Goal: Task Accomplishment & Management: Manage account settings

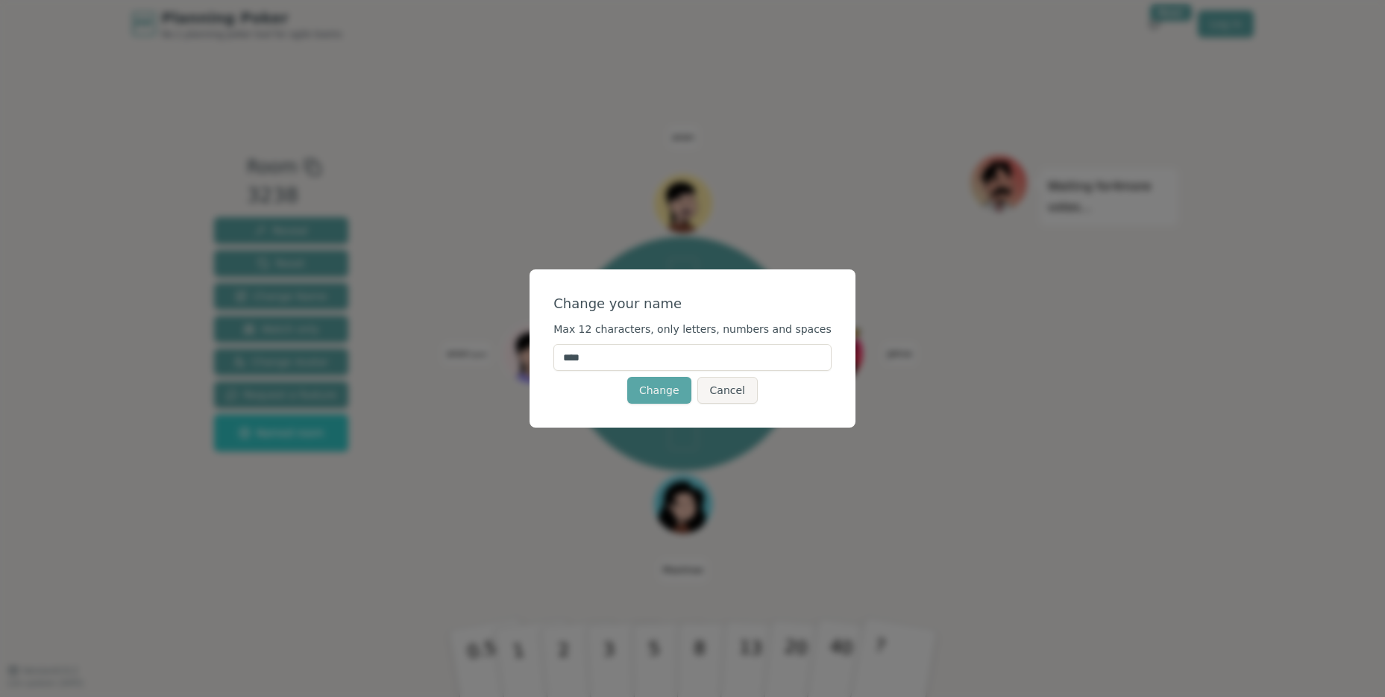
drag, startPoint x: 633, startPoint y: 368, endPoint x: 535, endPoint y: 354, distance: 99.4
click at [536, 354] on div "Change your name Max 12 characters, only letters, numbers and spaces **** Chang…" at bounding box center [692, 348] width 1385 height 697
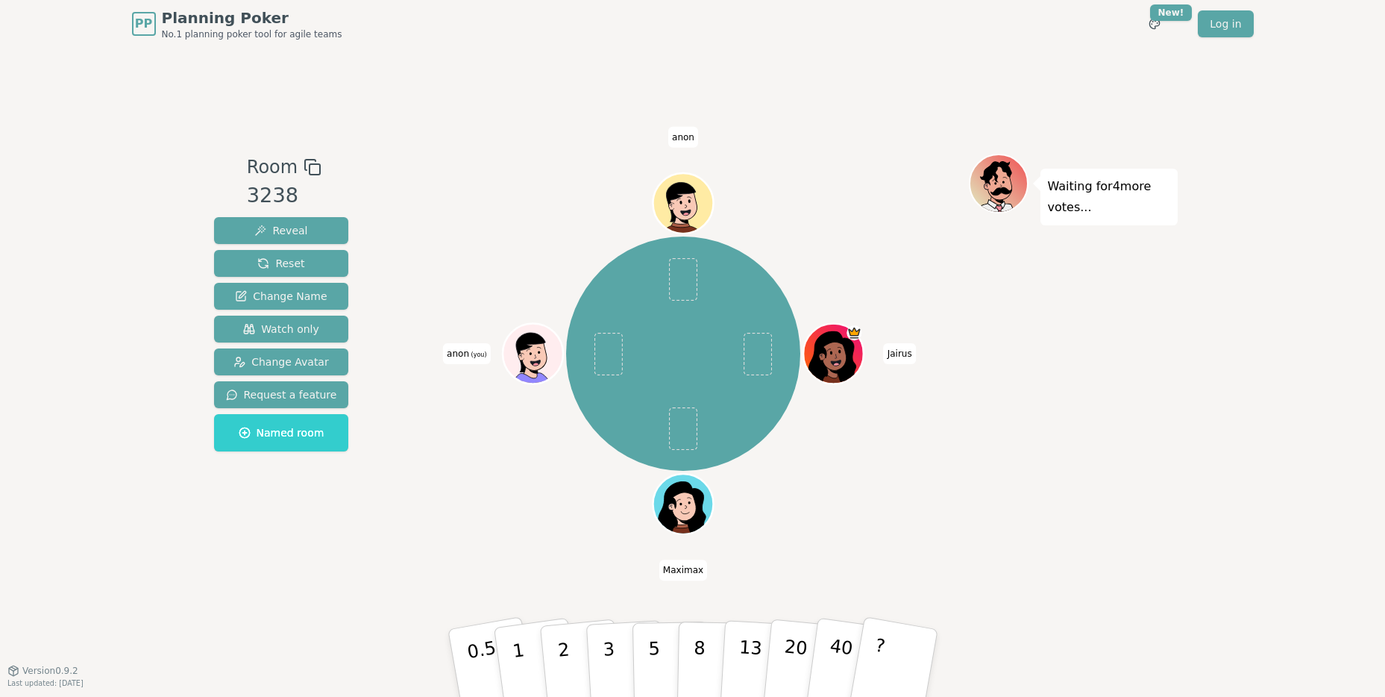
click at [673, 145] on span "anon" at bounding box center [683, 137] width 30 height 21
click at [695, 134] on span "anon" at bounding box center [683, 137] width 30 height 21
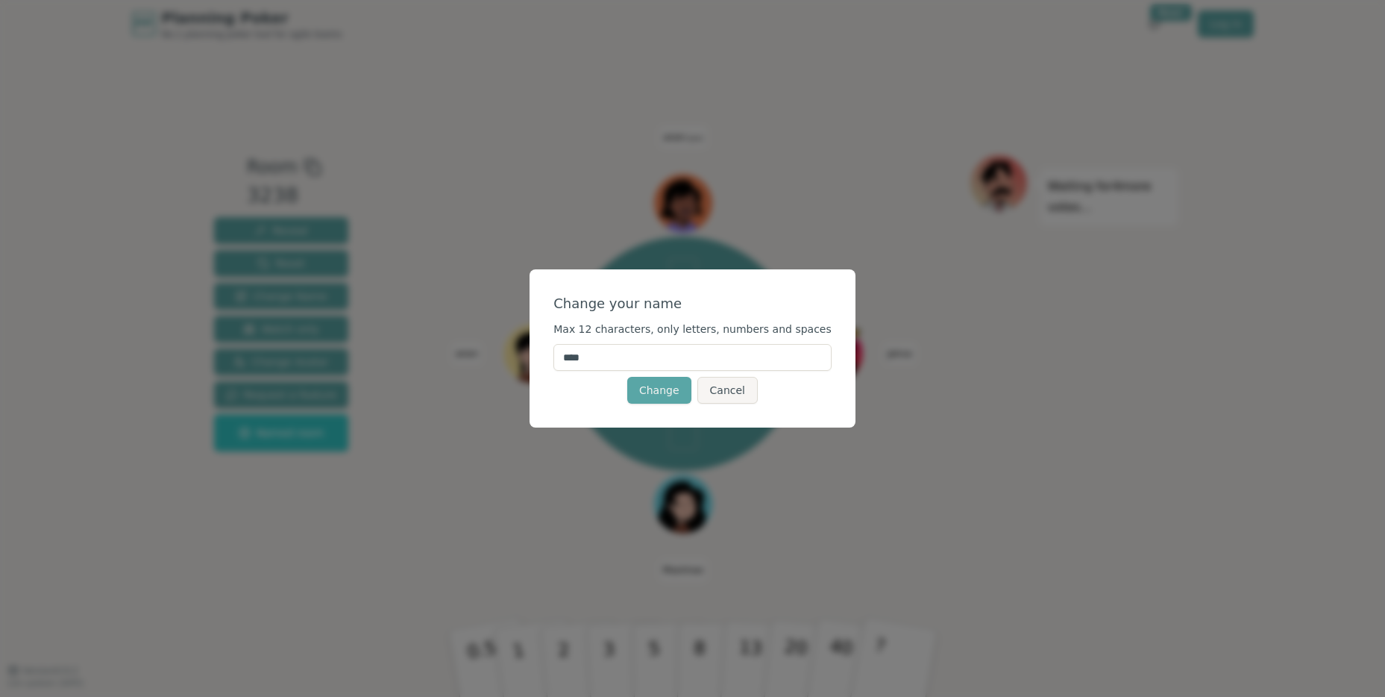
click at [617, 363] on input "****" at bounding box center [693, 357] width 278 height 27
type input "*********"
type input "*******"
click button "Change" at bounding box center [659, 390] width 64 height 27
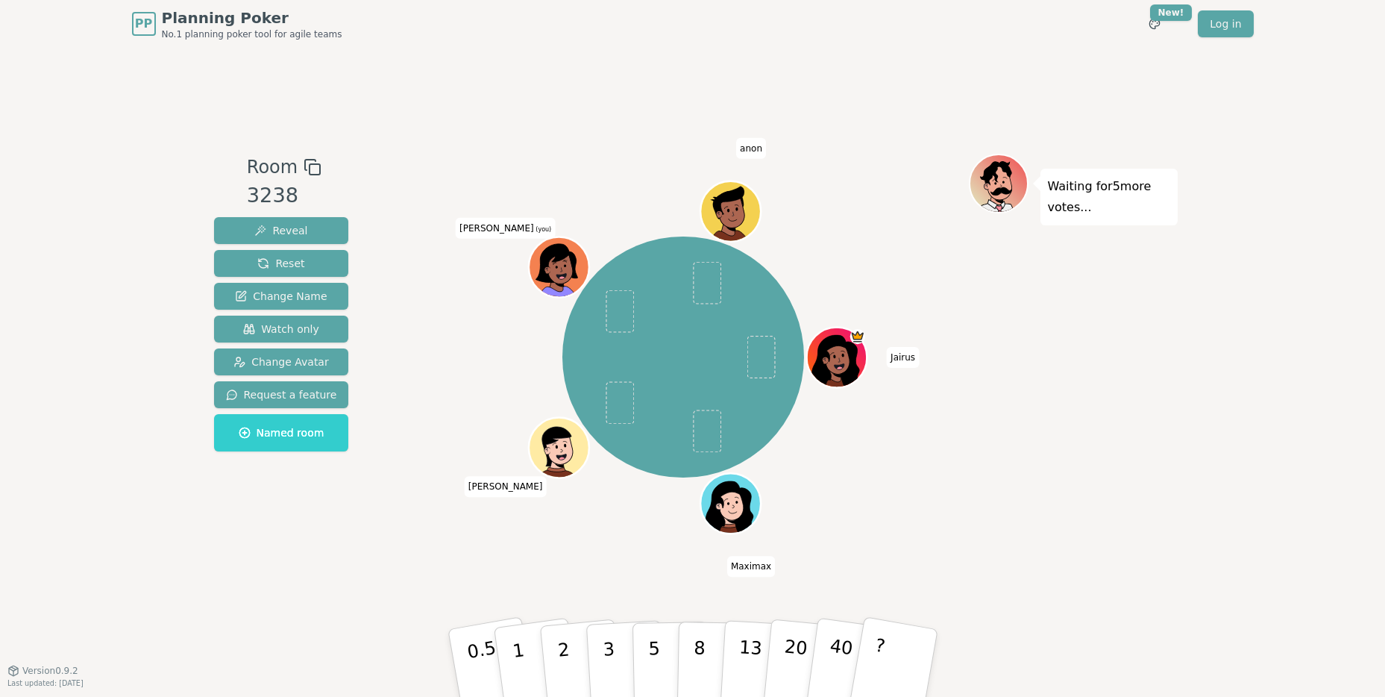
click at [747, 169] on div at bounding box center [683, 167] width 571 height 27
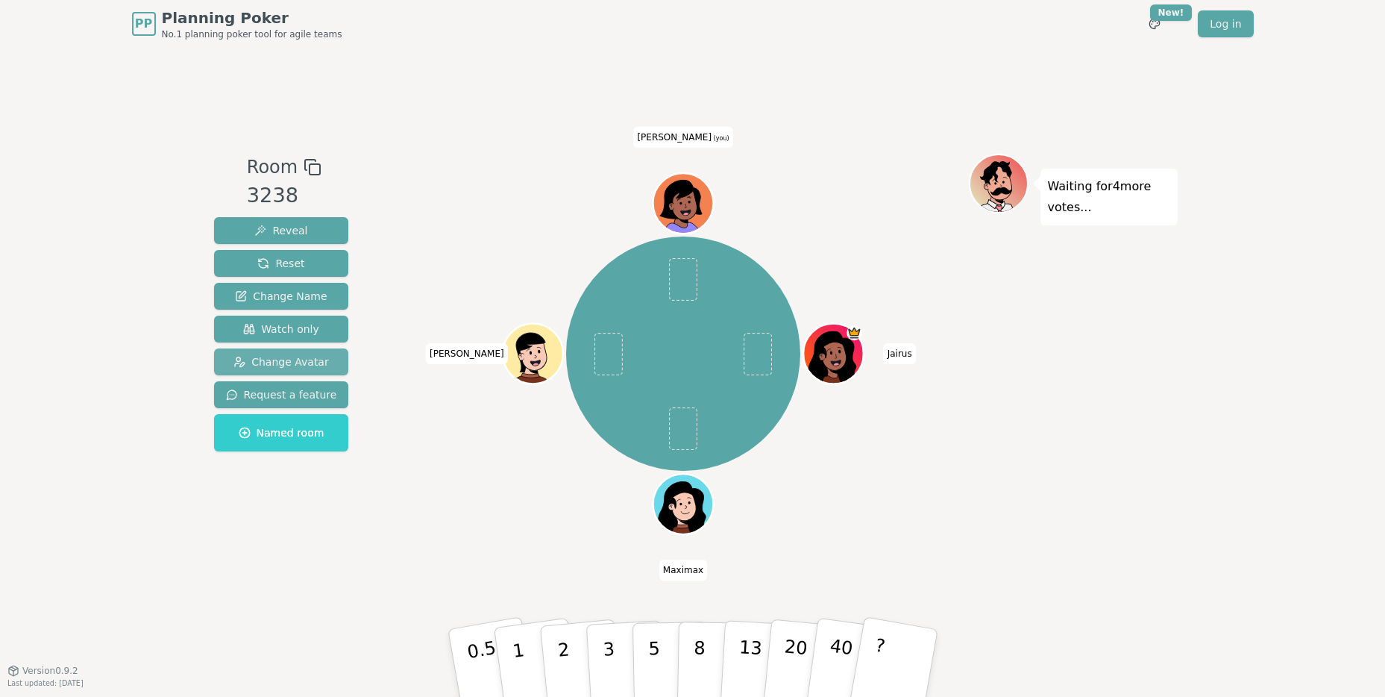
click at [292, 355] on span "Change Avatar" at bounding box center [281, 361] width 95 height 15
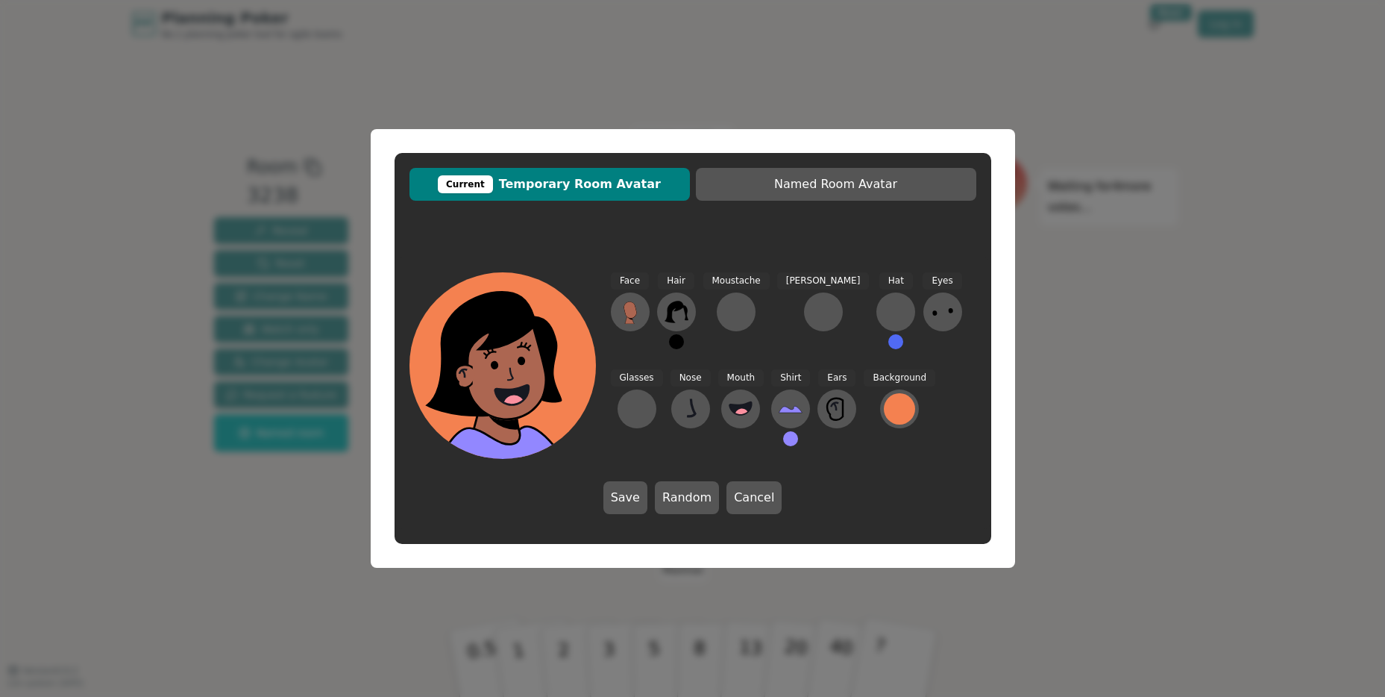
click at [237, 489] on div "Current Temporary Room Avatar Named Room Avatar Face Hair Moustache Beard Hat E…" at bounding box center [692, 348] width 1385 height 697
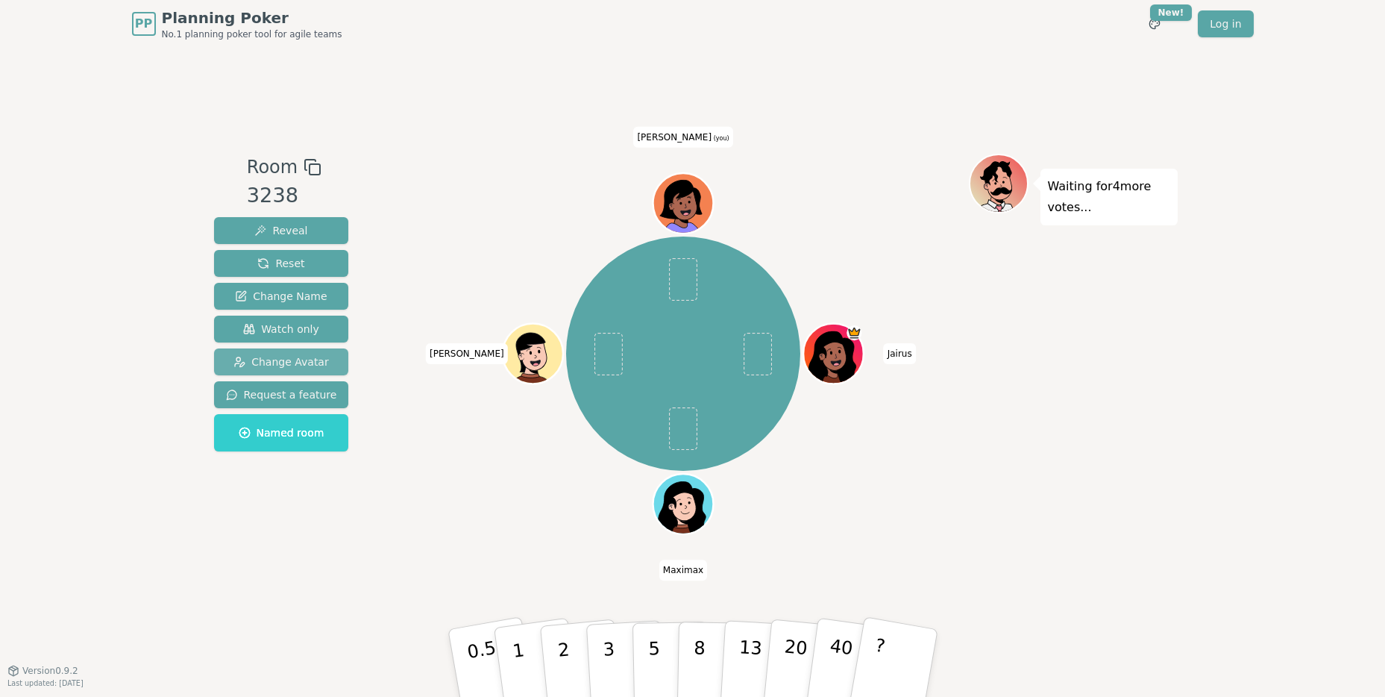
click at [304, 354] on span "Change Avatar" at bounding box center [281, 361] width 95 height 15
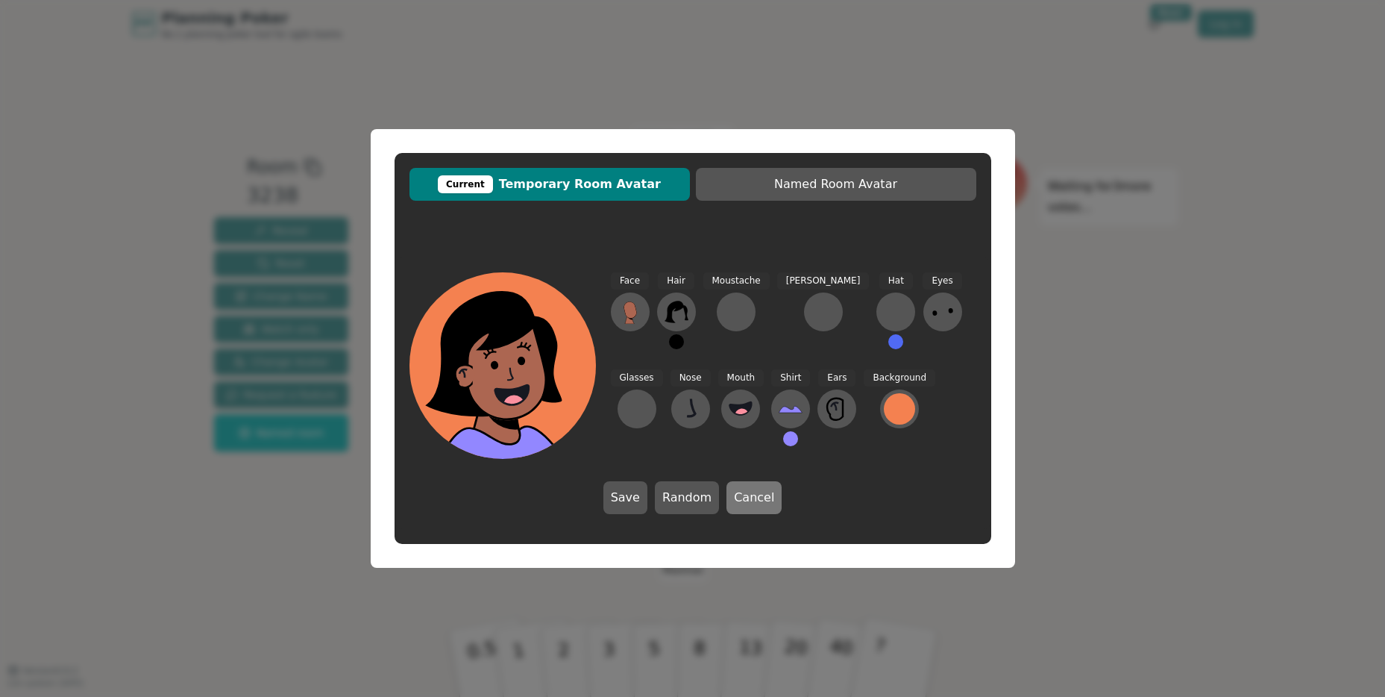
click at [750, 486] on button "Cancel" at bounding box center [754, 497] width 55 height 33
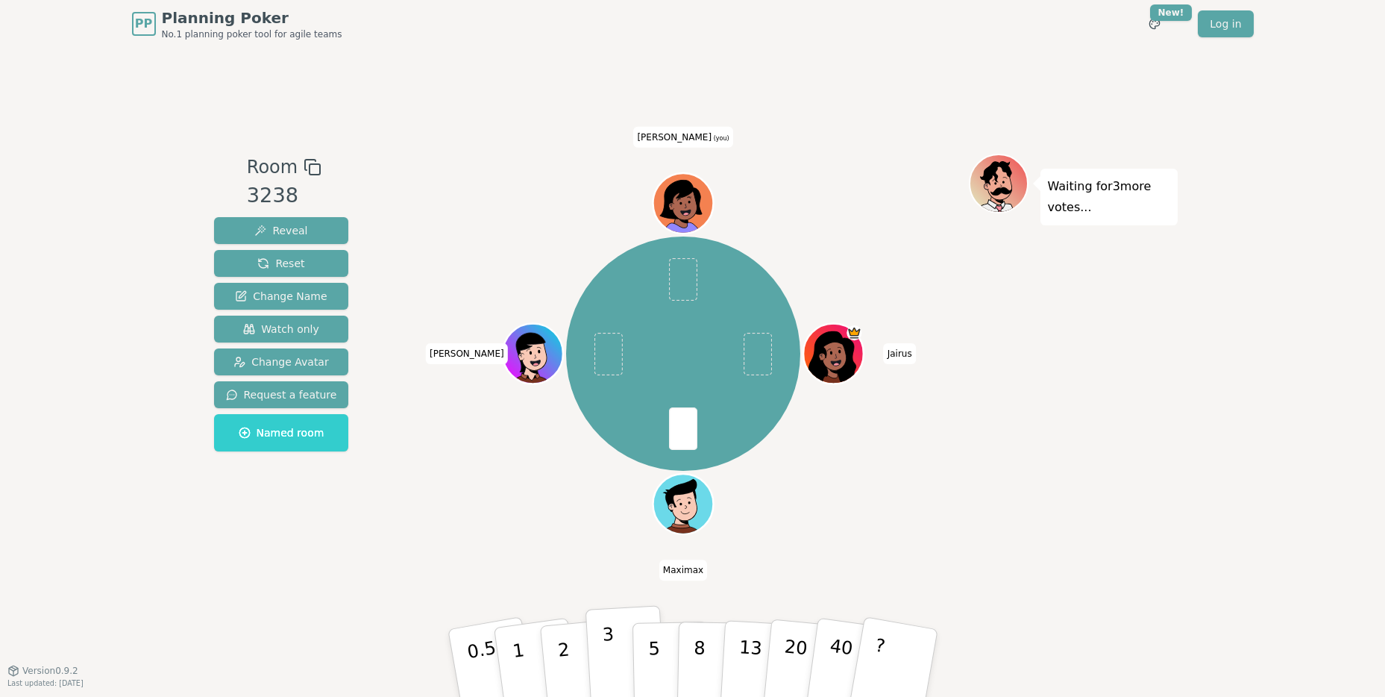
click at [610, 653] on p "3" at bounding box center [609, 664] width 16 height 81
click at [624, 663] on button "3" at bounding box center [625, 663] width 81 height 116
click at [674, 662] on button "5" at bounding box center [670, 663] width 77 height 113
click at [566, 665] on p "2" at bounding box center [564, 664] width 19 height 81
click at [612, 660] on p "3" at bounding box center [609, 664] width 16 height 81
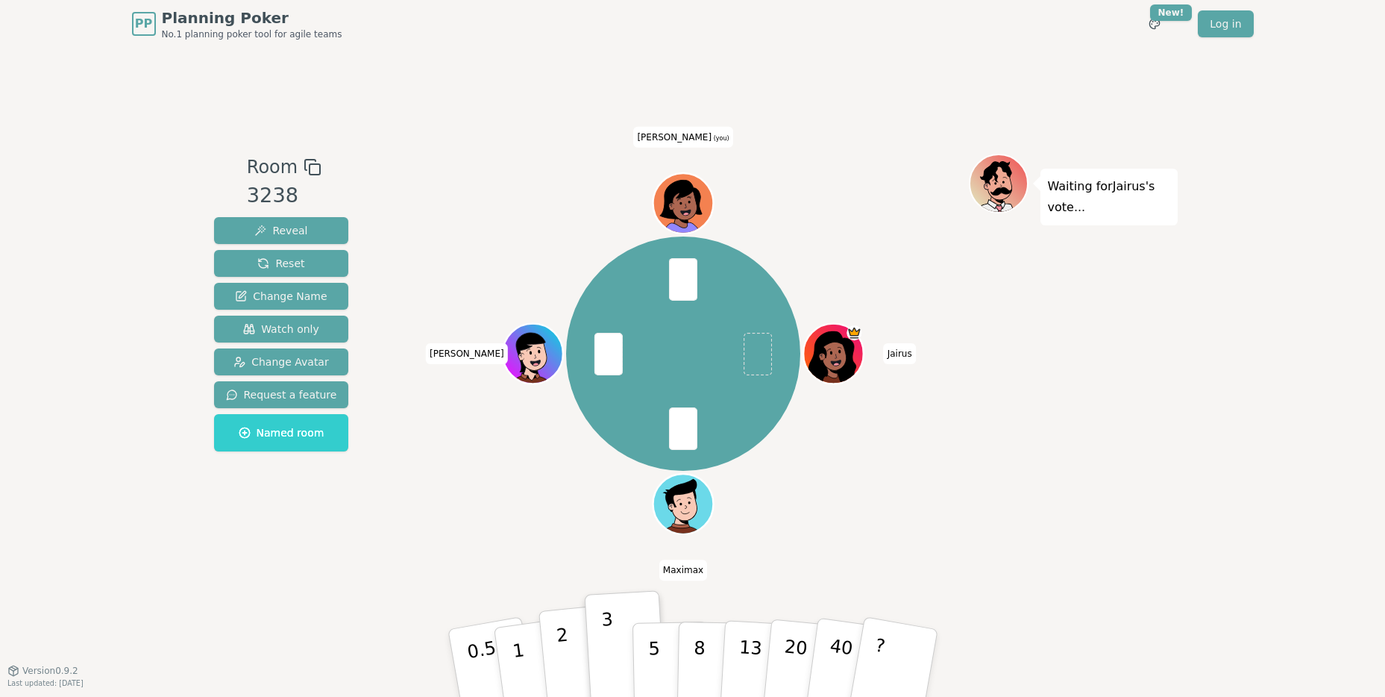
click at [573, 657] on button "2" at bounding box center [580, 663] width 85 height 119
click at [624, 641] on button "3" at bounding box center [625, 663] width 81 height 116
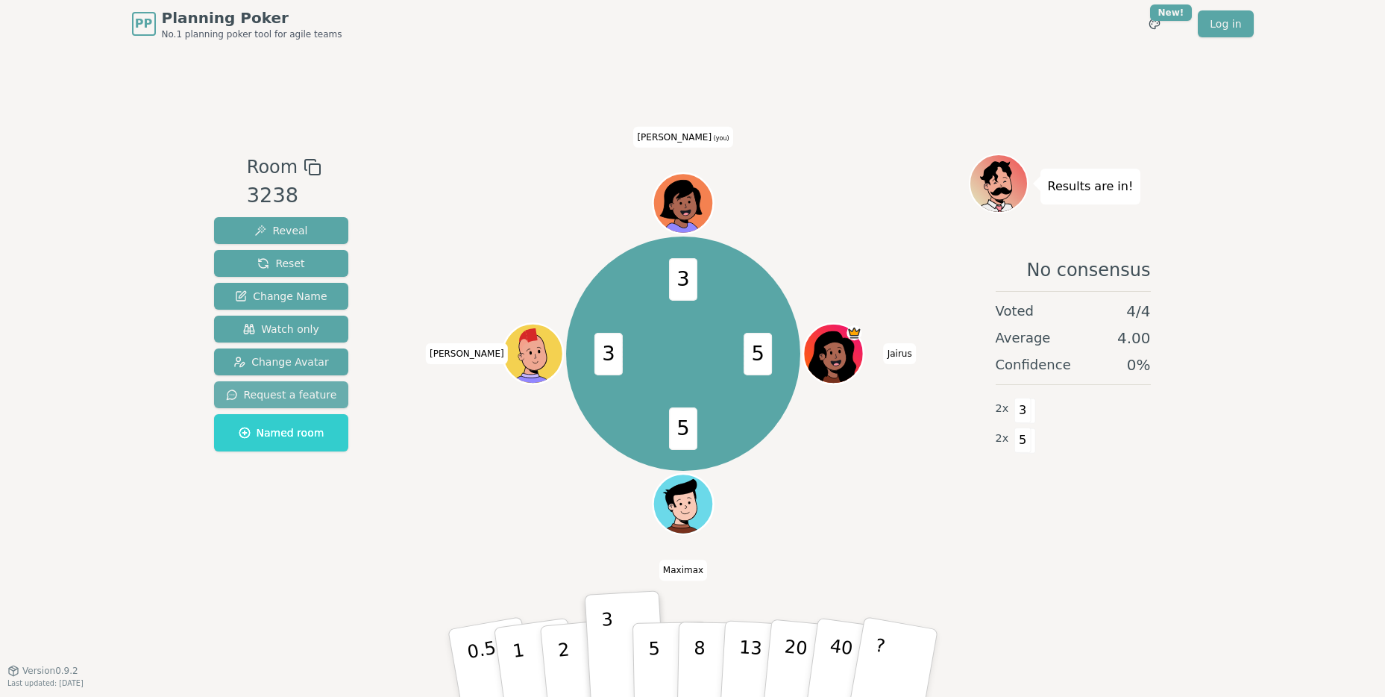
click at [248, 404] on button "Request a feature" at bounding box center [281, 394] width 135 height 27
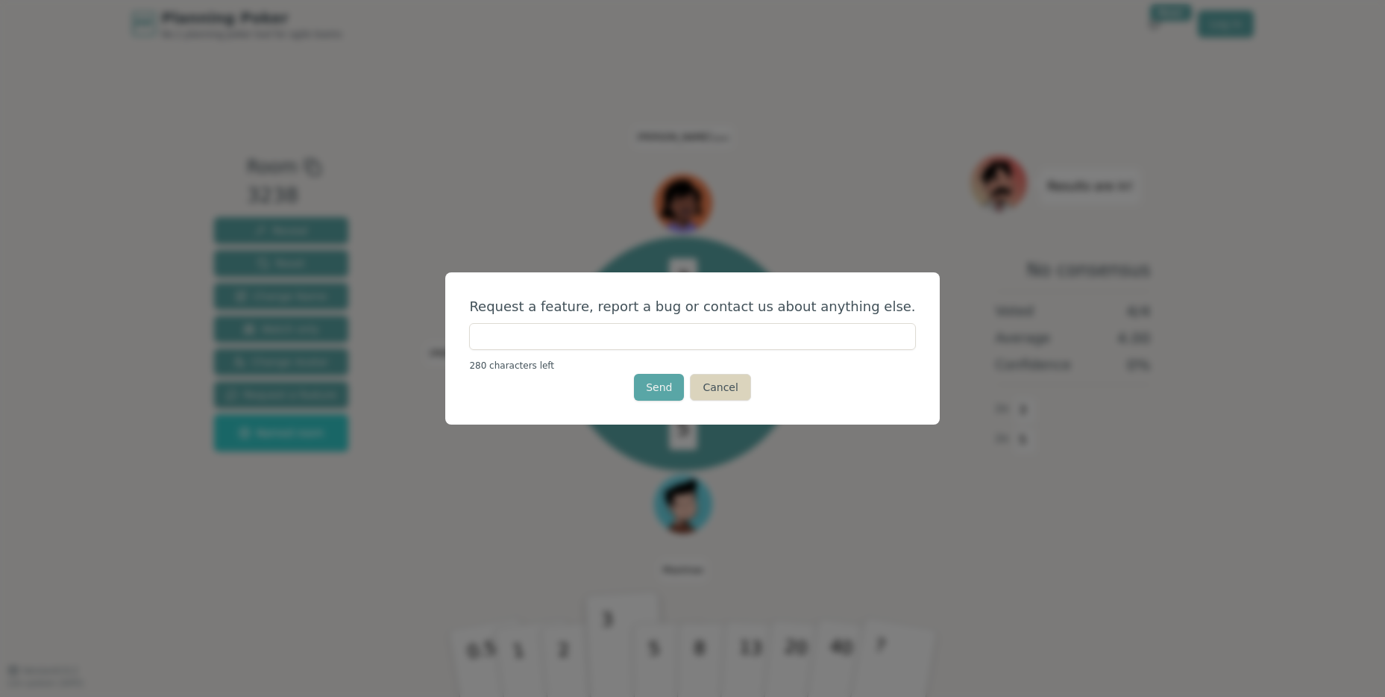
click at [711, 386] on button "Cancel" at bounding box center [720, 387] width 60 height 27
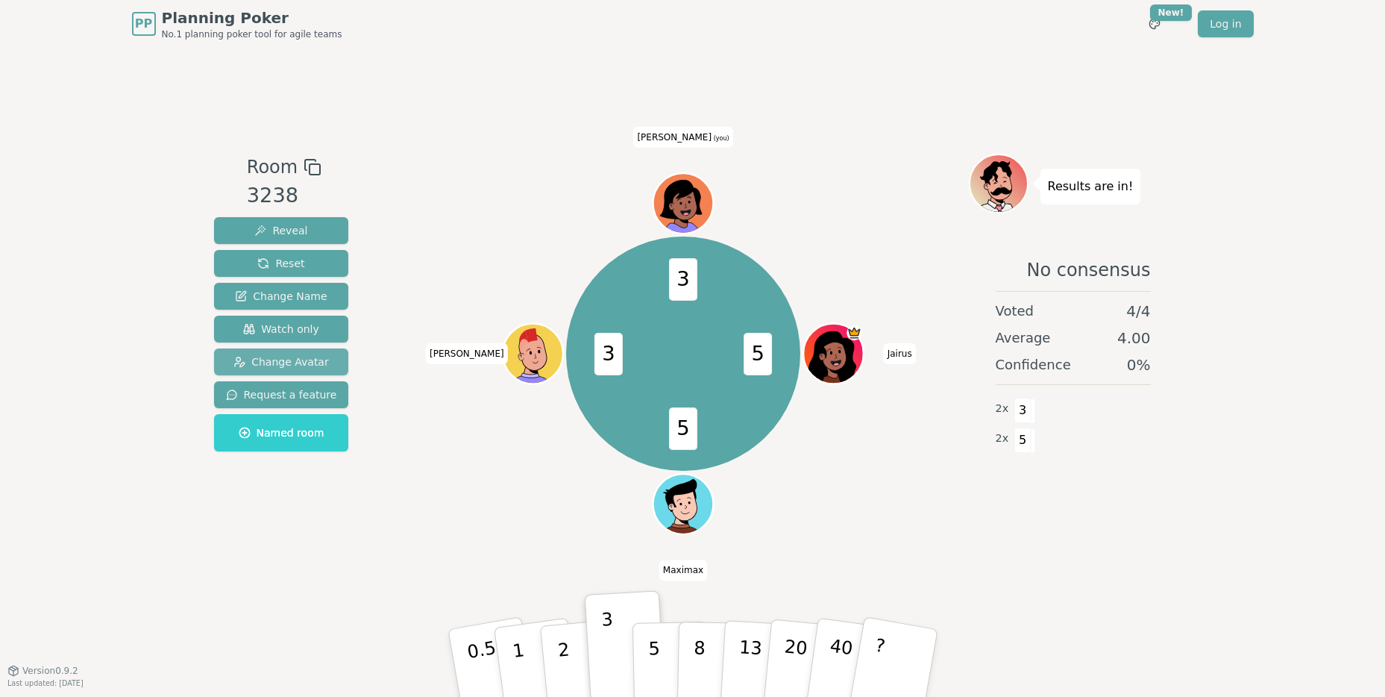
click at [236, 354] on span "Change Avatar" at bounding box center [281, 361] width 95 height 15
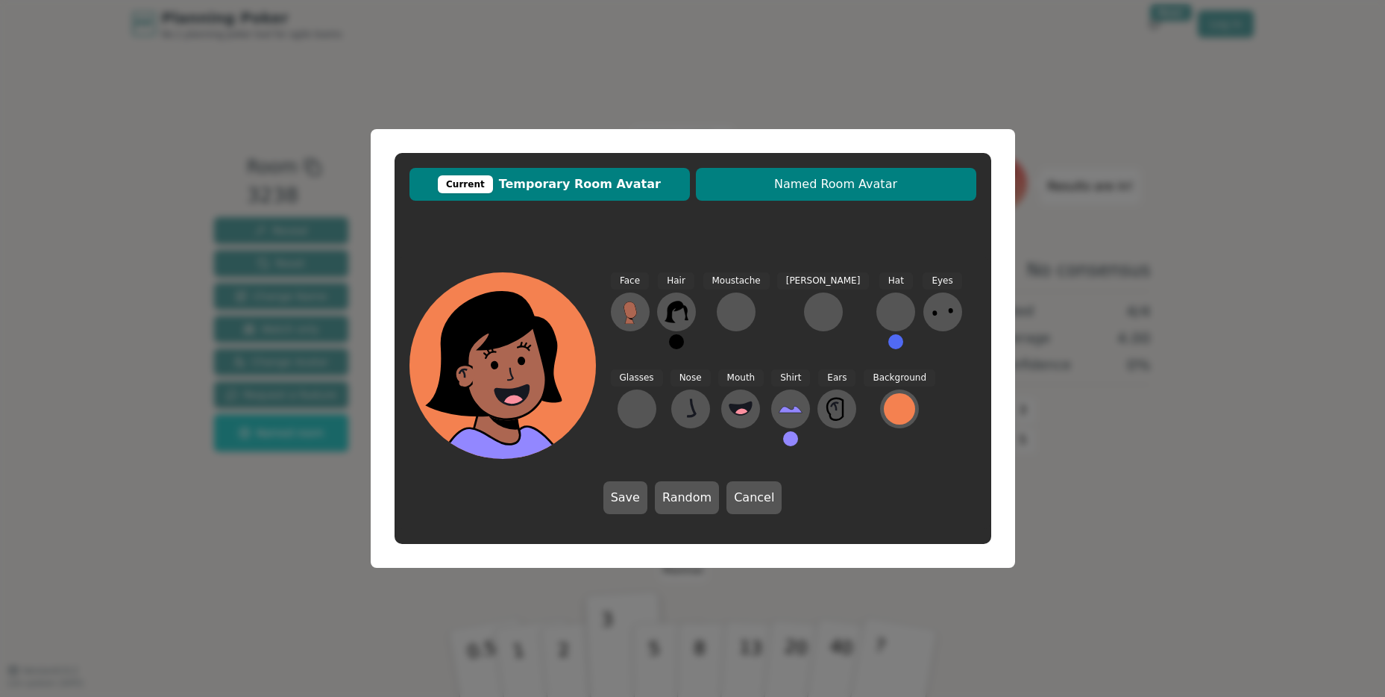
click at [800, 181] on span "Named Room Avatar" at bounding box center [837, 184] width 266 height 18
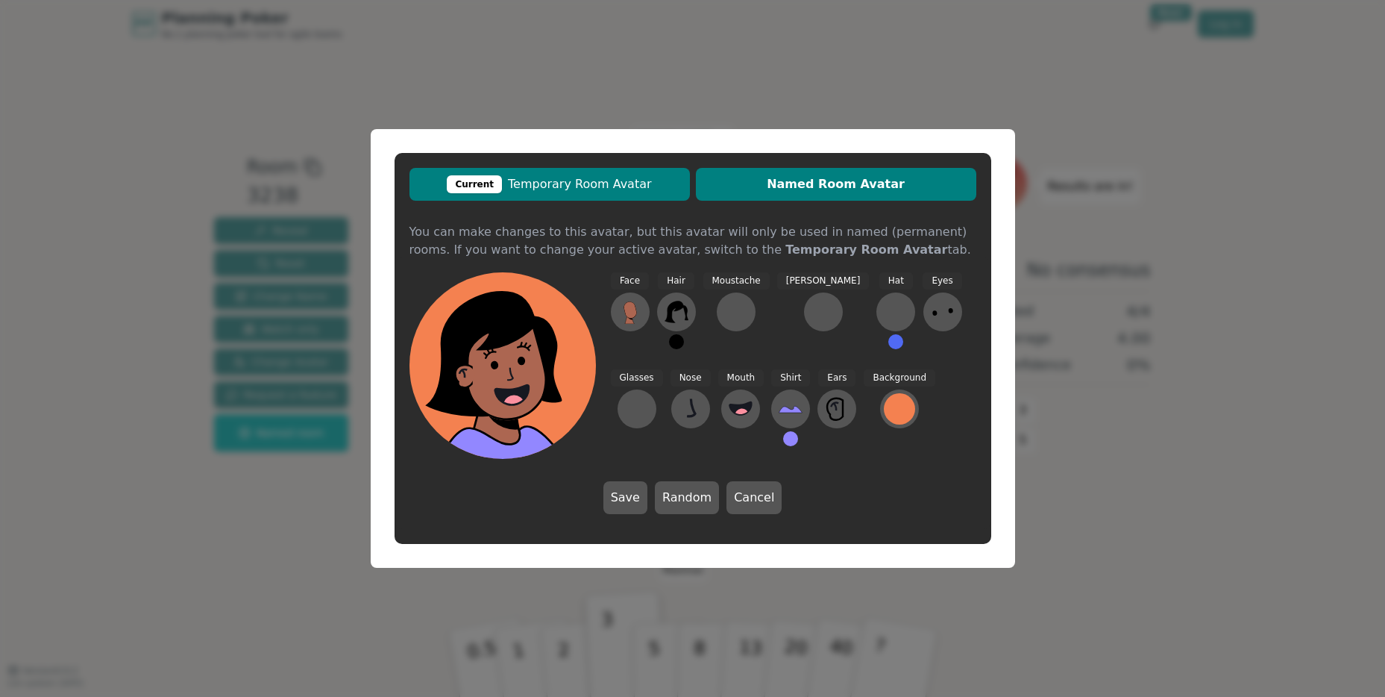
click at [611, 174] on button "Current Temporary Room Avatar" at bounding box center [550, 184] width 281 height 33
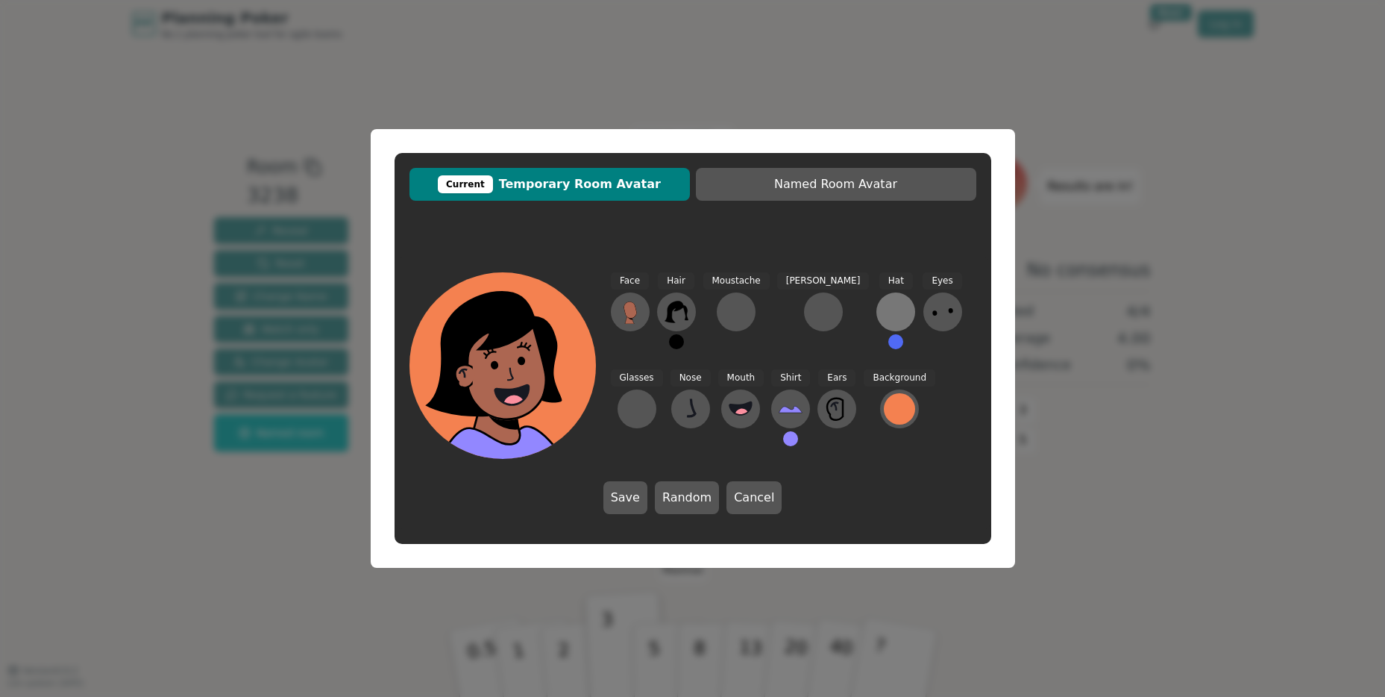
click at [884, 300] on div at bounding box center [896, 312] width 24 height 24
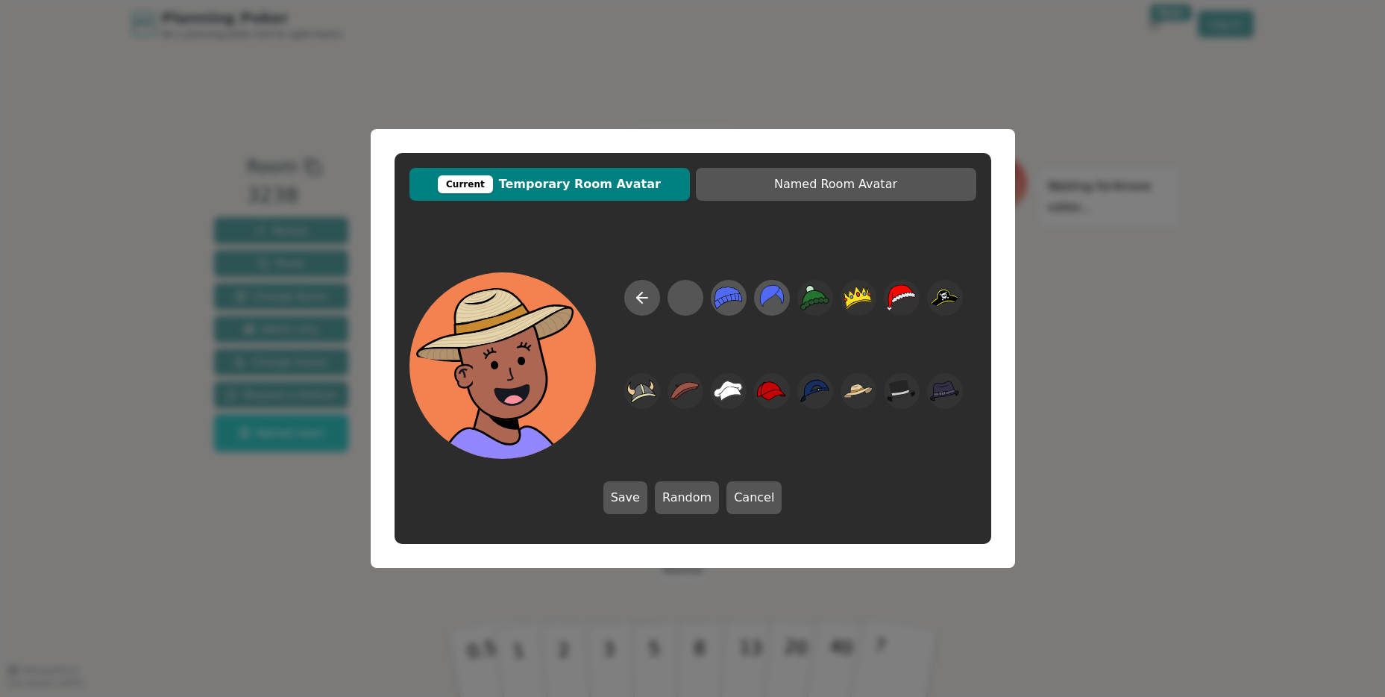
click at [1117, 361] on div "Current Temporary Room Avatar Named Room Avatar Save Random Cancel" at bounding box center [692, 348] width 1385 height 697
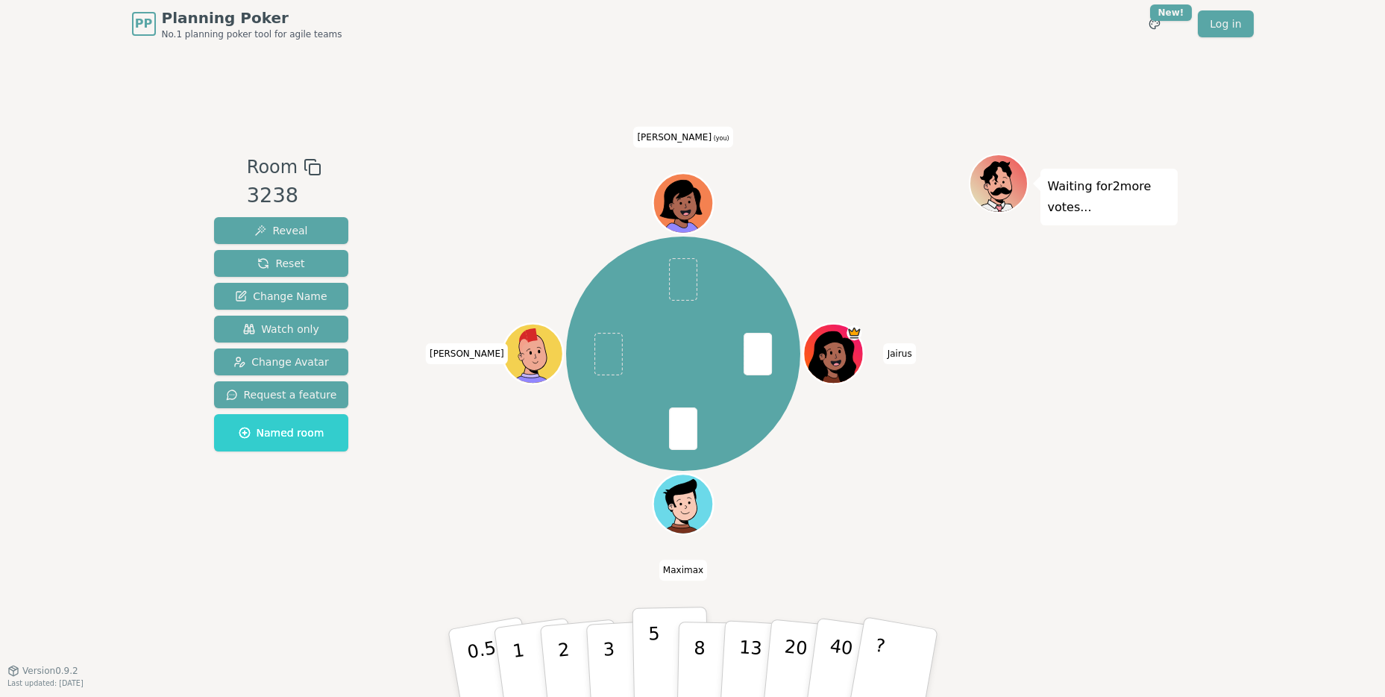
click at [665, 651] on button "5" at bounding box center [670, 663] width 77 height 113
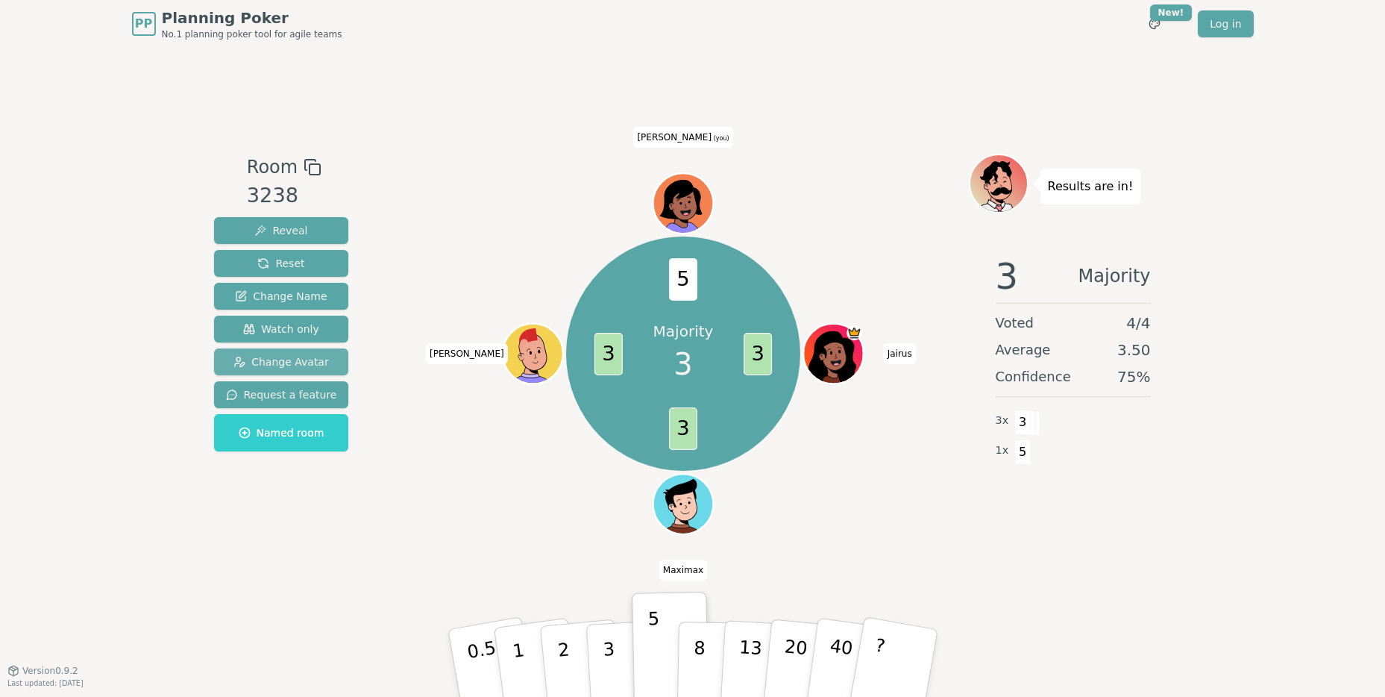
click at [263, 368] on span "Change Avatar" at bounding box center [281, 361] width 95 height 15
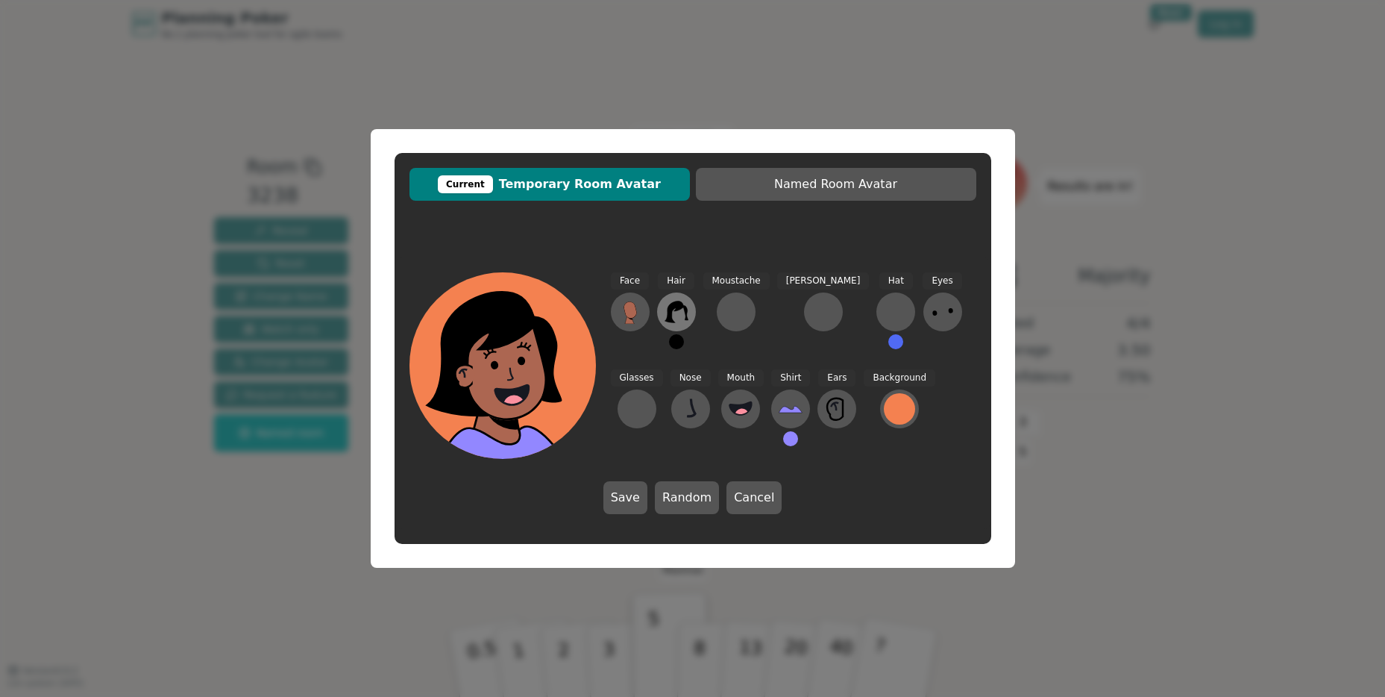
click at [672, 307] on icon at bounding box center [676, 312] width 23 height 22
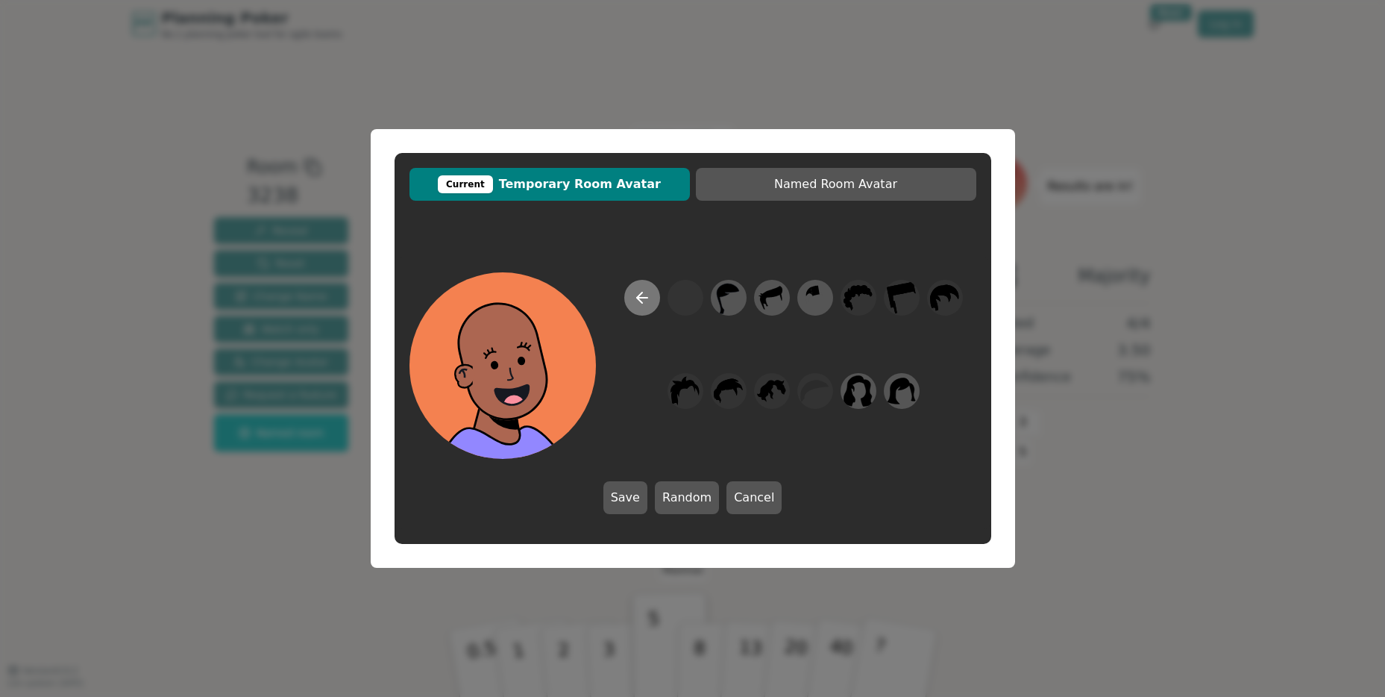
click at [650, 297] on icon at bounding box center [642, 298] width 18 height 18
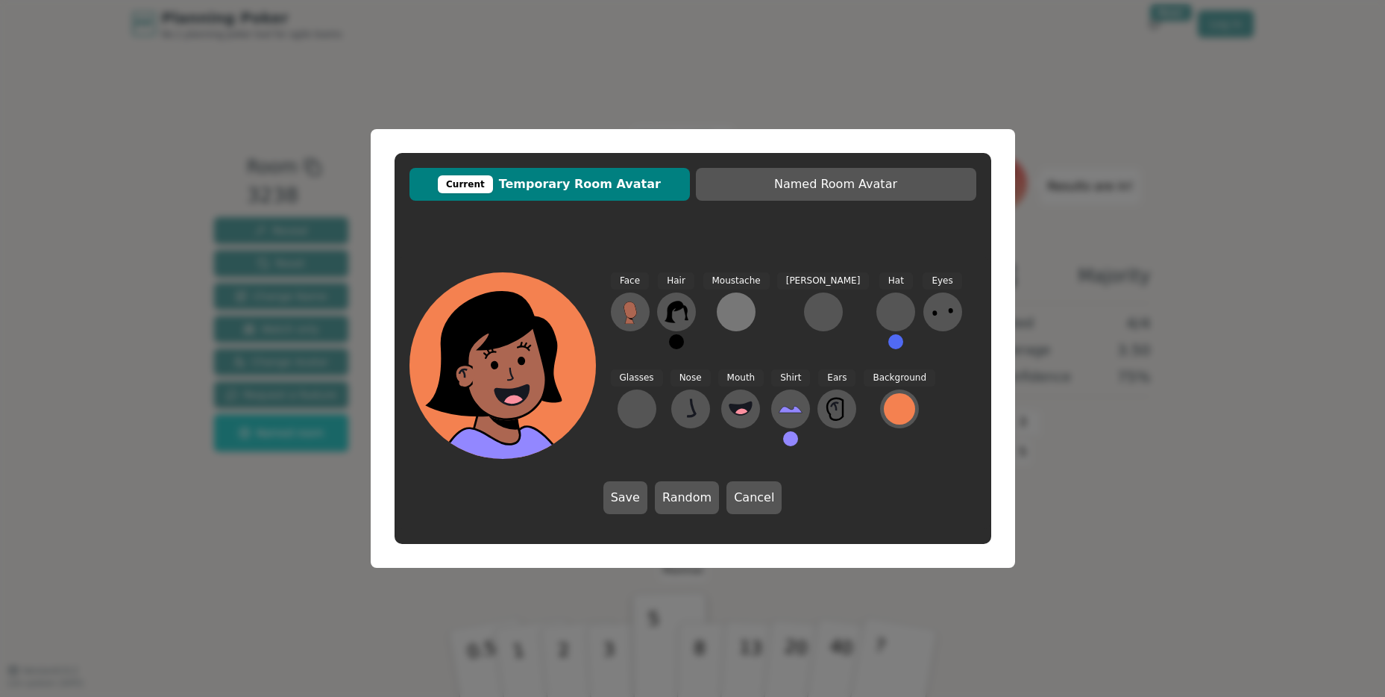
click at [736, 309] on div at bounding box center [736, 312] width 24 height 24
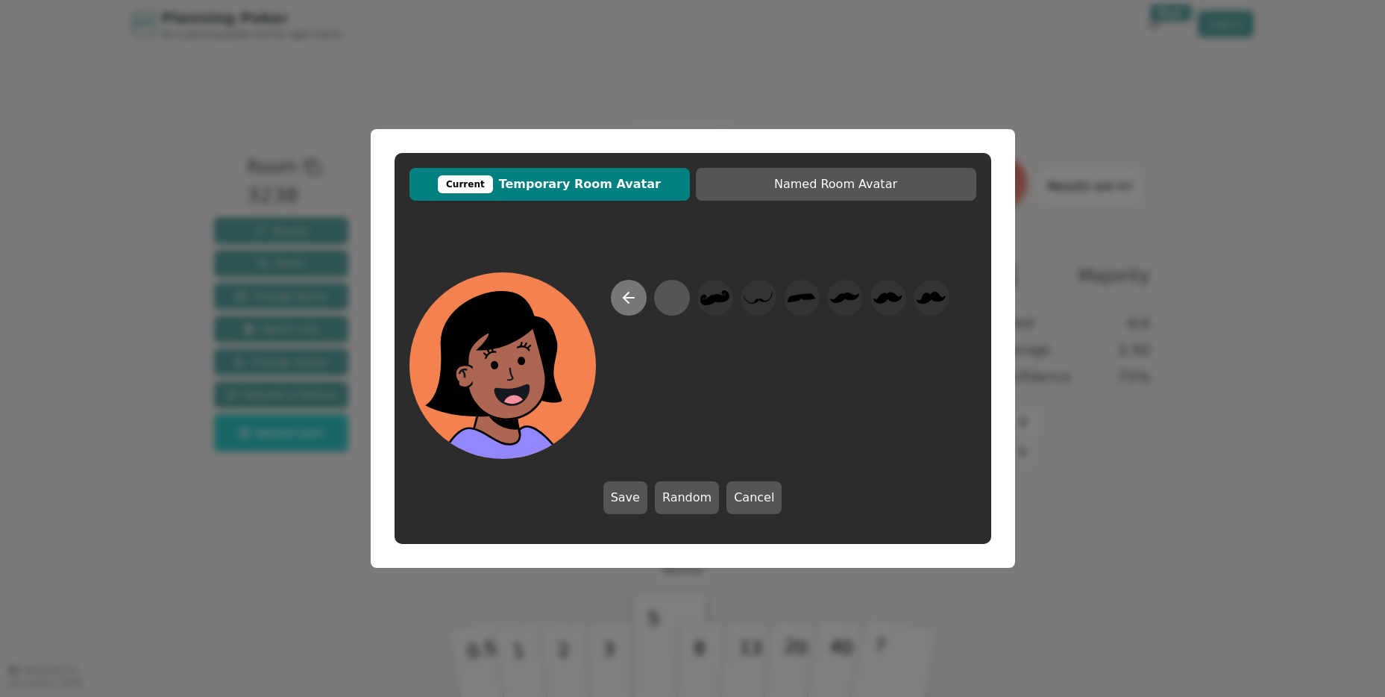
click at [620, 294] on icon at bounding box center [629, 298] width 18 height 18
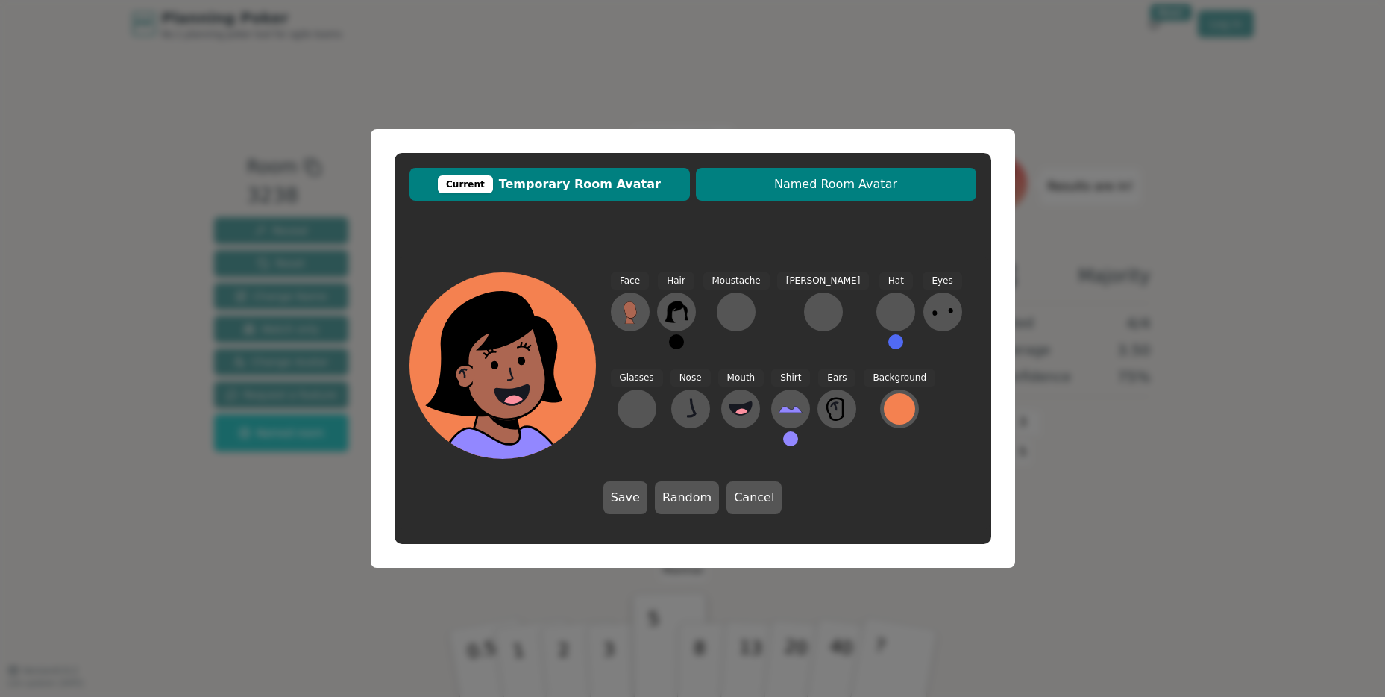
click at [795, 179] on span "Named Room Avatar" at bounding box center [837, 184] width 266 height 18
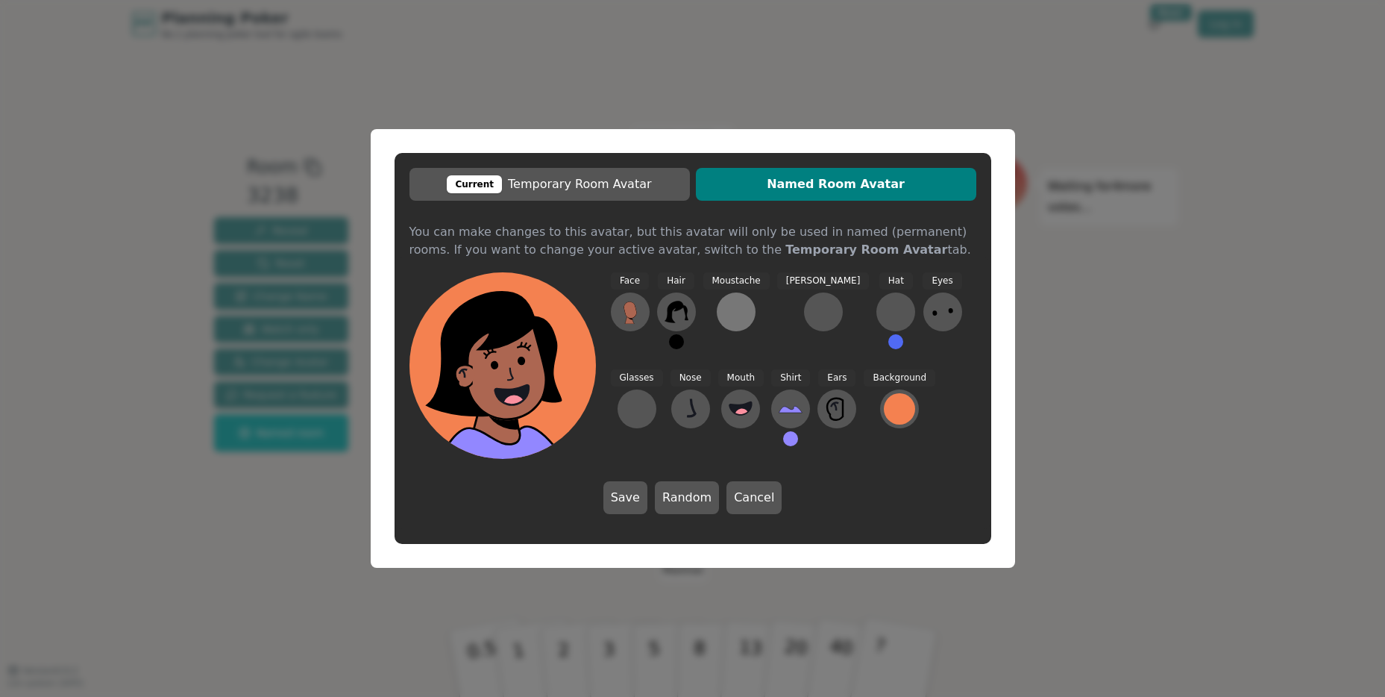
click at [730, 317] on div at bounding box center [736, 312] width 24 height 24
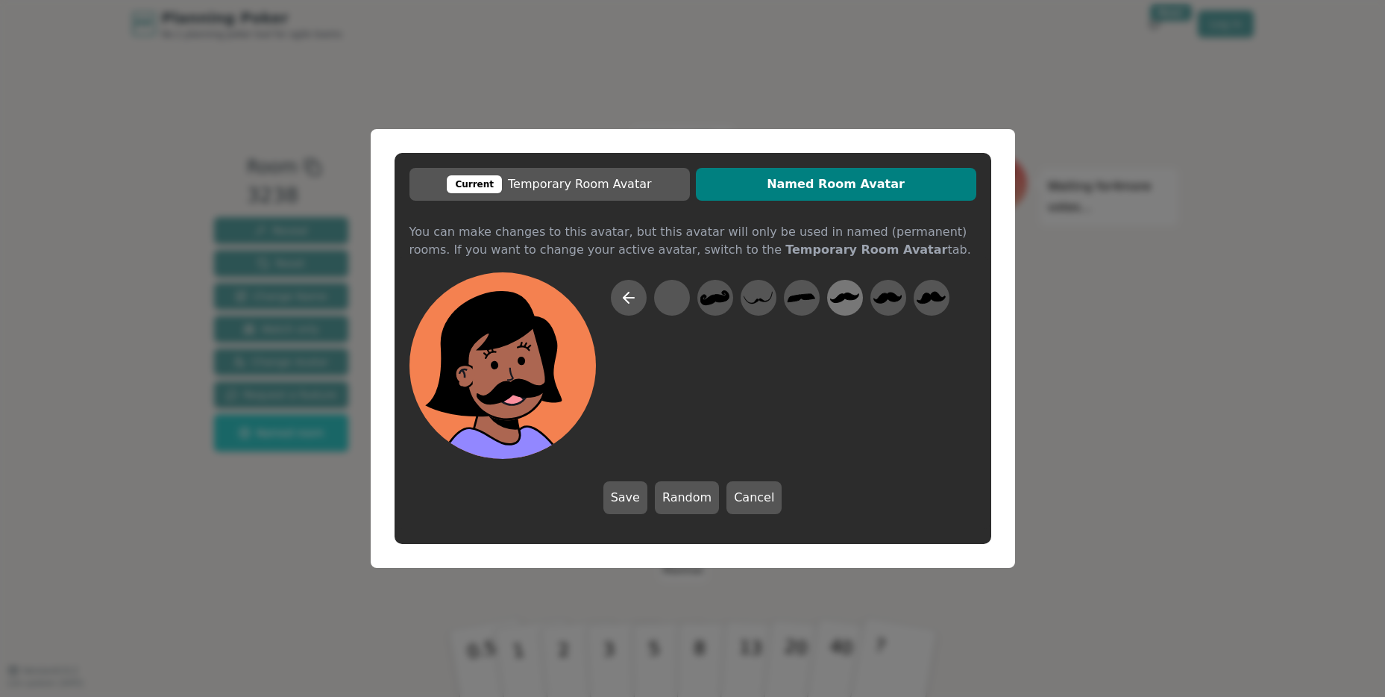
click at [840, 299] on icon at bounding box center [844, 297] width 29 height 10
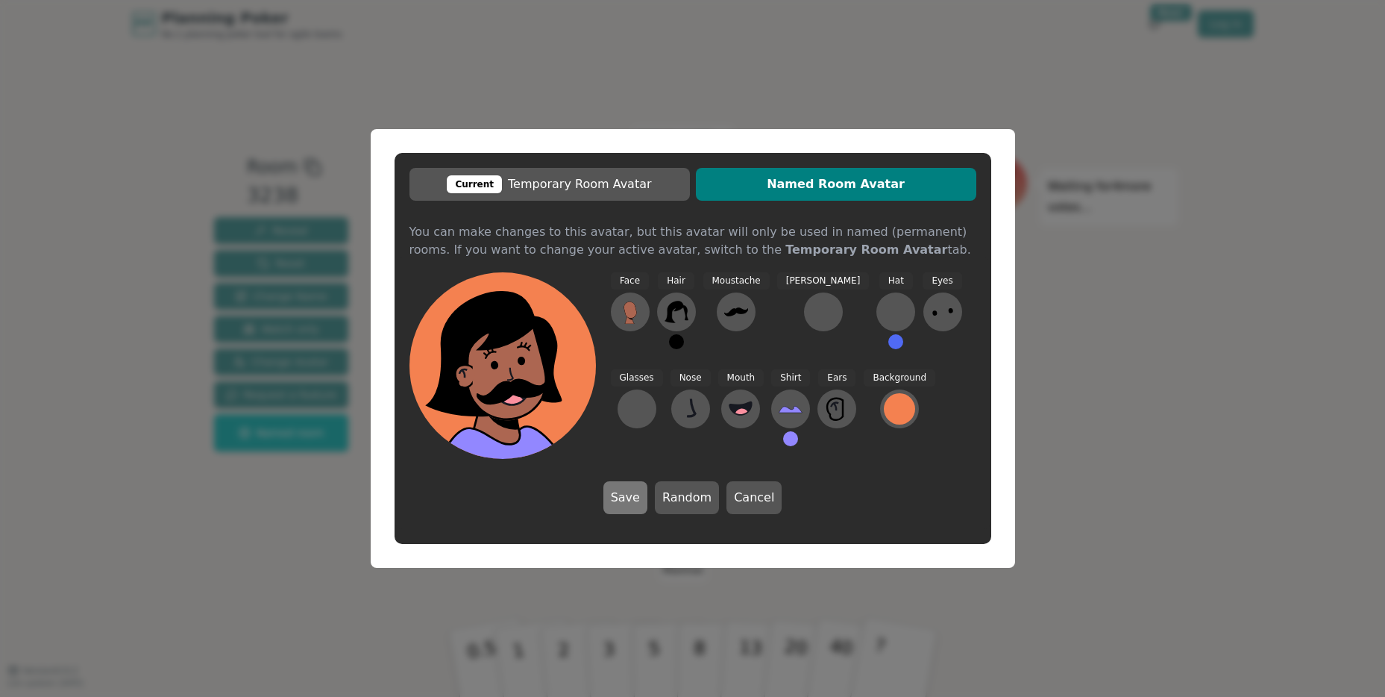
click at [616, 506] on button "Save" at bounding box center [626, 497] width 44 height 33
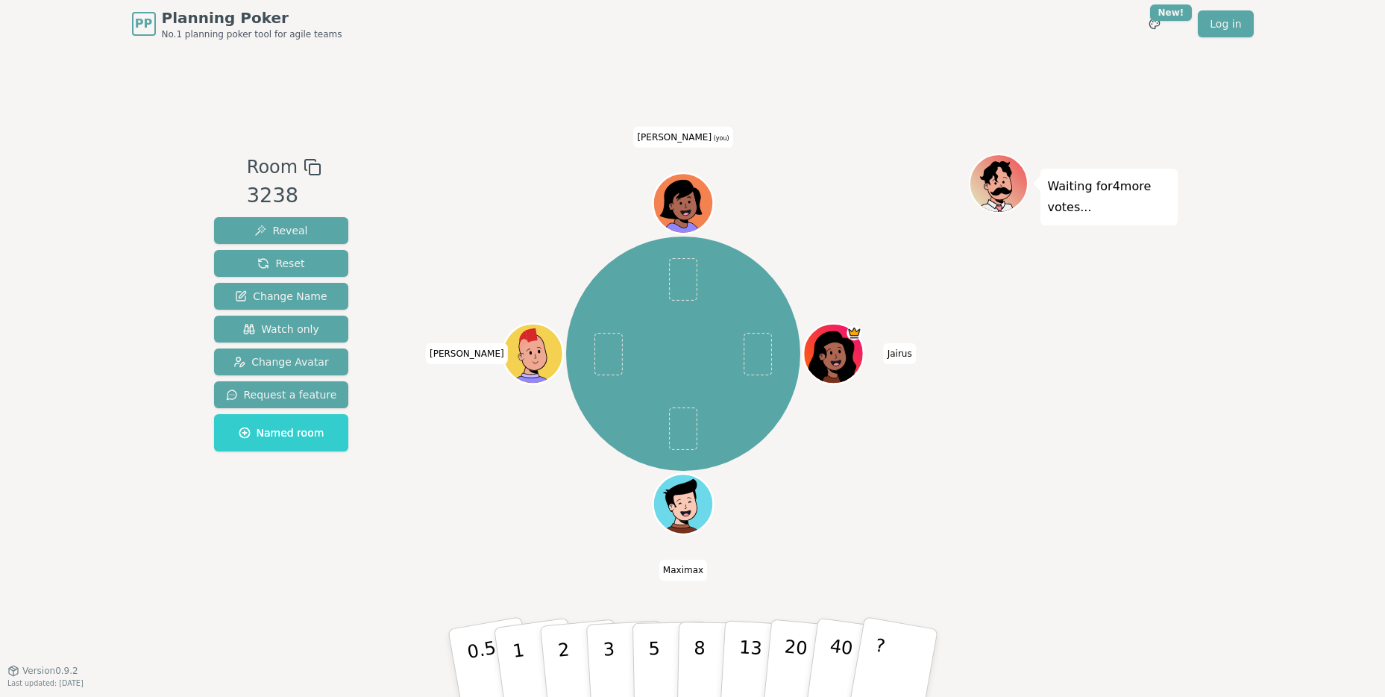
click at [683, 195] on icon at bounding box center [685, 198] width 47 height 7
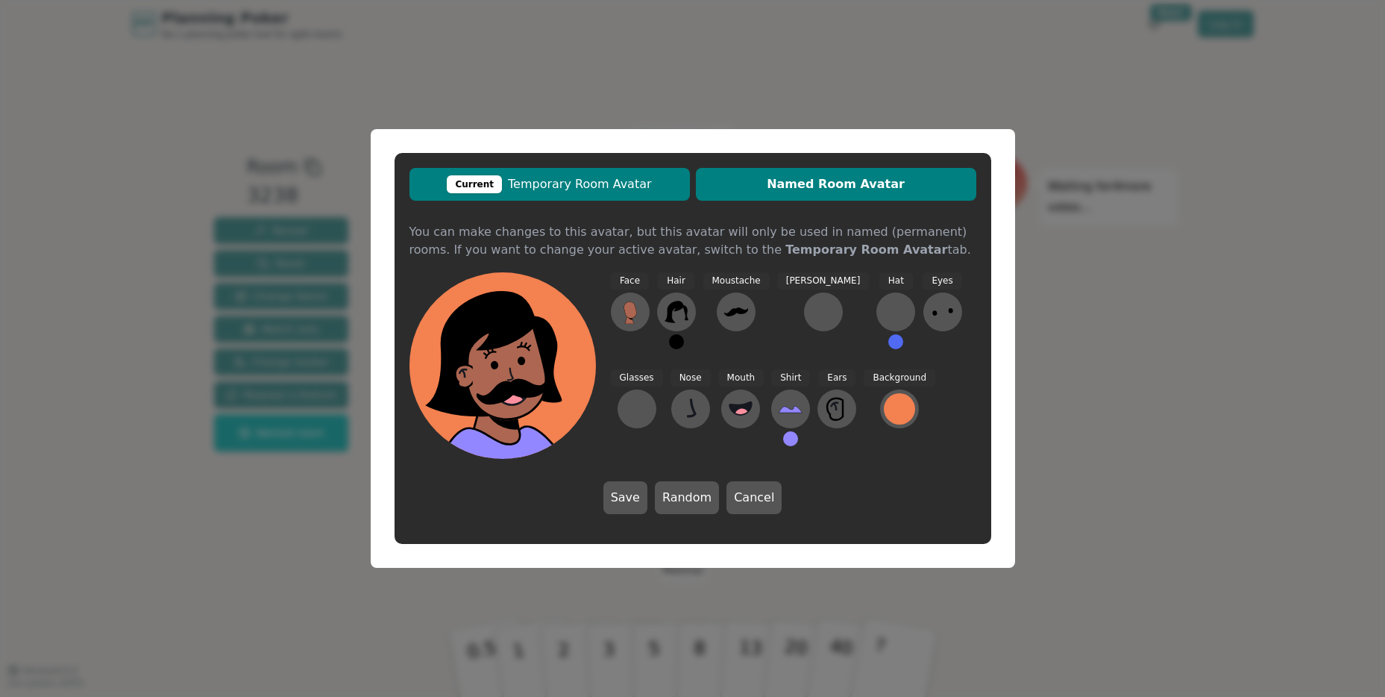
click at [595, 169] on button "Current Temporary Room Avatar" at bounding box center [550, 184] width 281 height 33
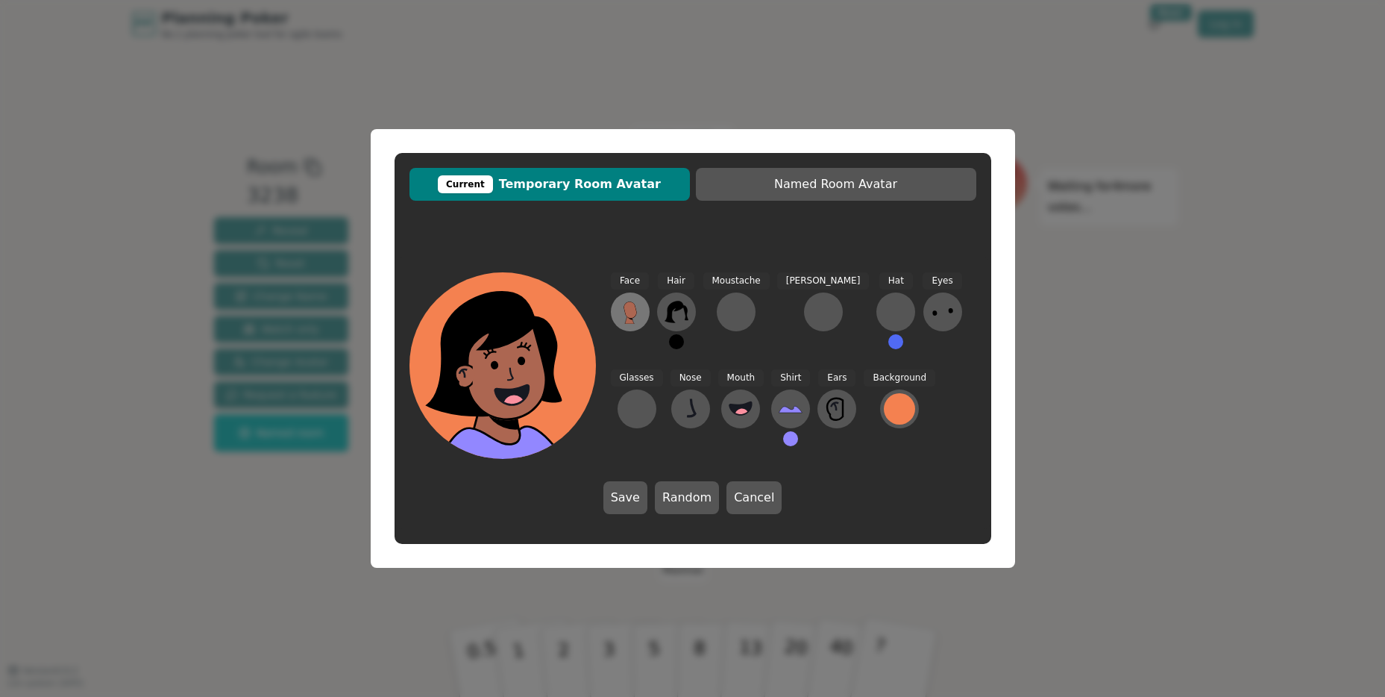
click at [635, 313] on icon at bounding box center [630, 309] width 13 height 16
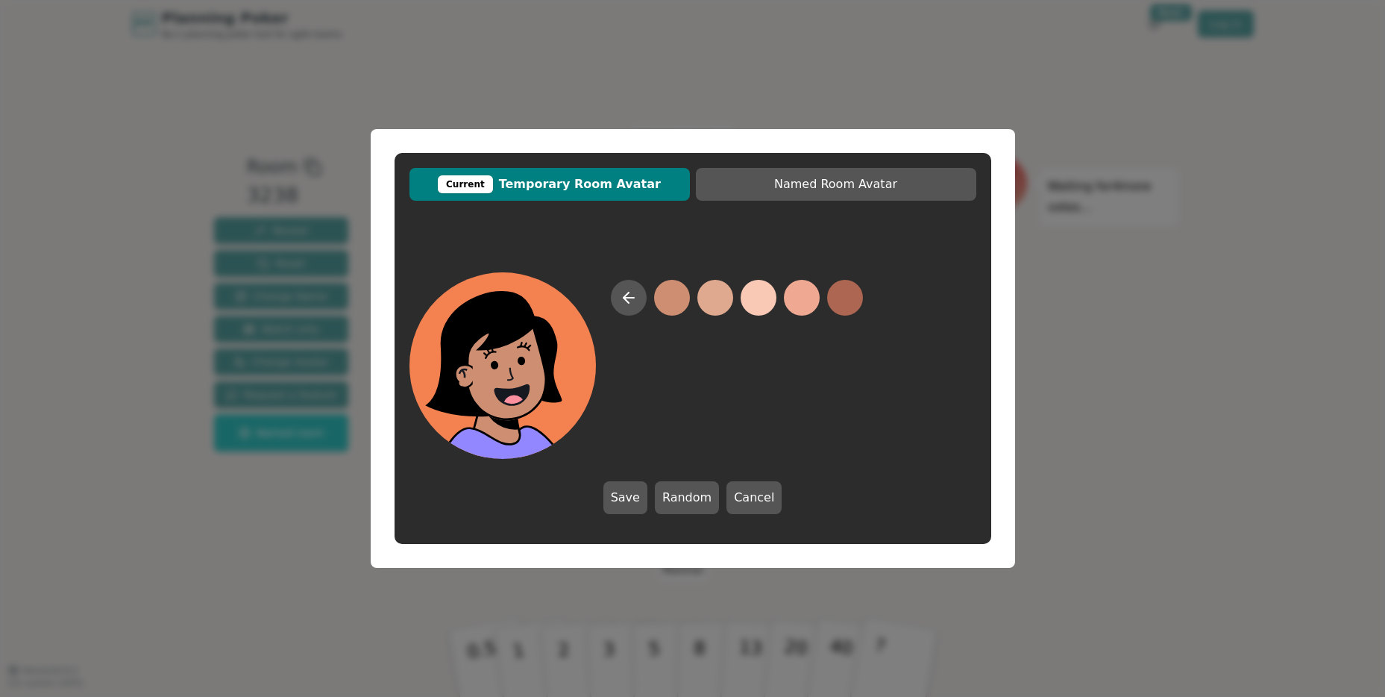
click at [777, 504] on div "Save Random Cancel" at bounding box center [693, 393] width 597 height 272
click at [763, 500] on button "Cancel" at bounding box center [754, 497] width 55 height 33
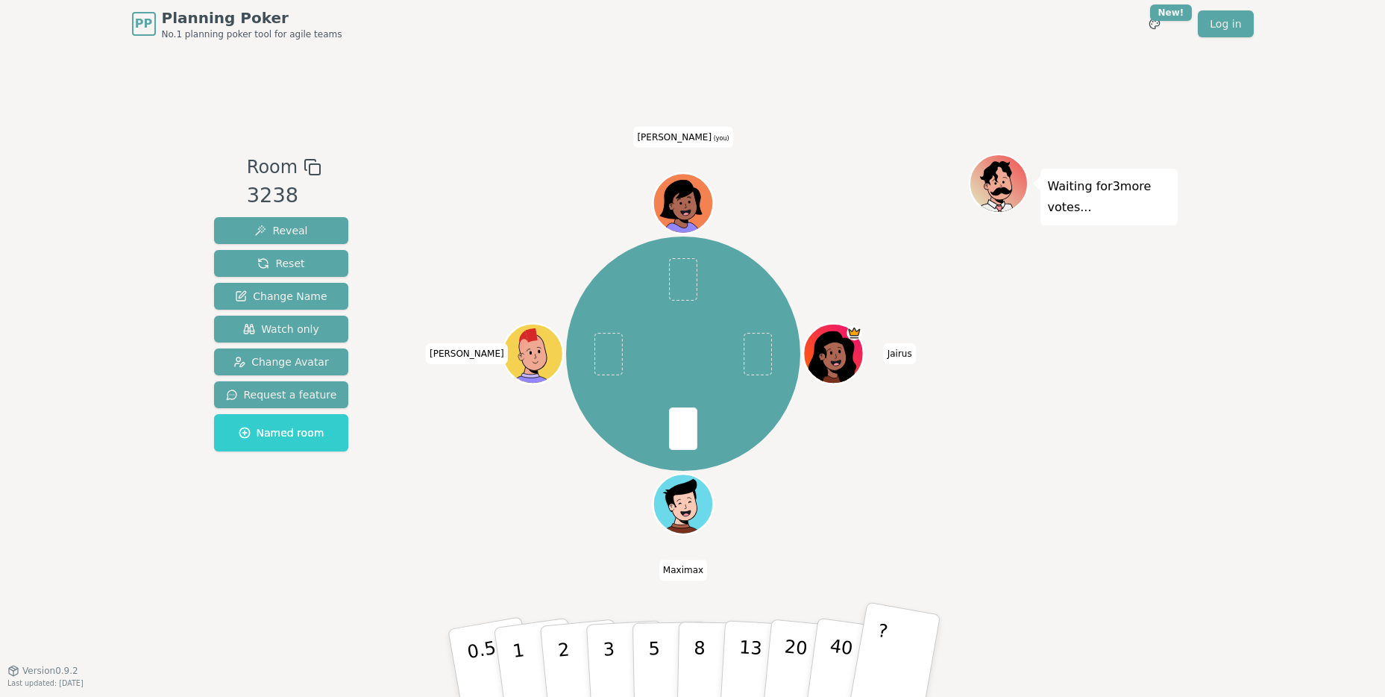
click at [892, 657] on button "?" at bounding box center [894, 662] width 93 height 123
click at [600, 670] on button "3" at bounding box center [625, 663] width 81 height 116
click at [580, 659] on button "2" at bounding box center [580, 663] width 85 height 119
click at [613, 674] on p "3" at bounding box center [609, 664] width 16 height 81
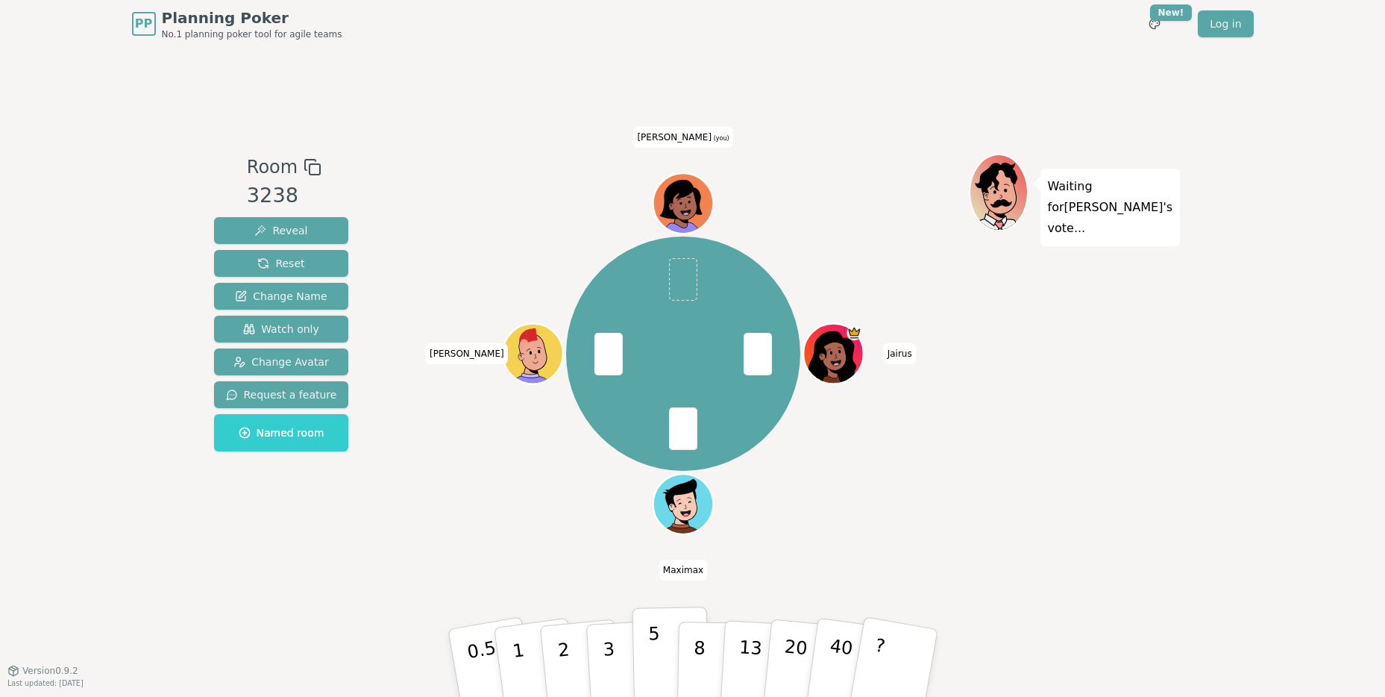
click at [660, 657] on button "5" at bounding box center [670, 663] width 77 height 113
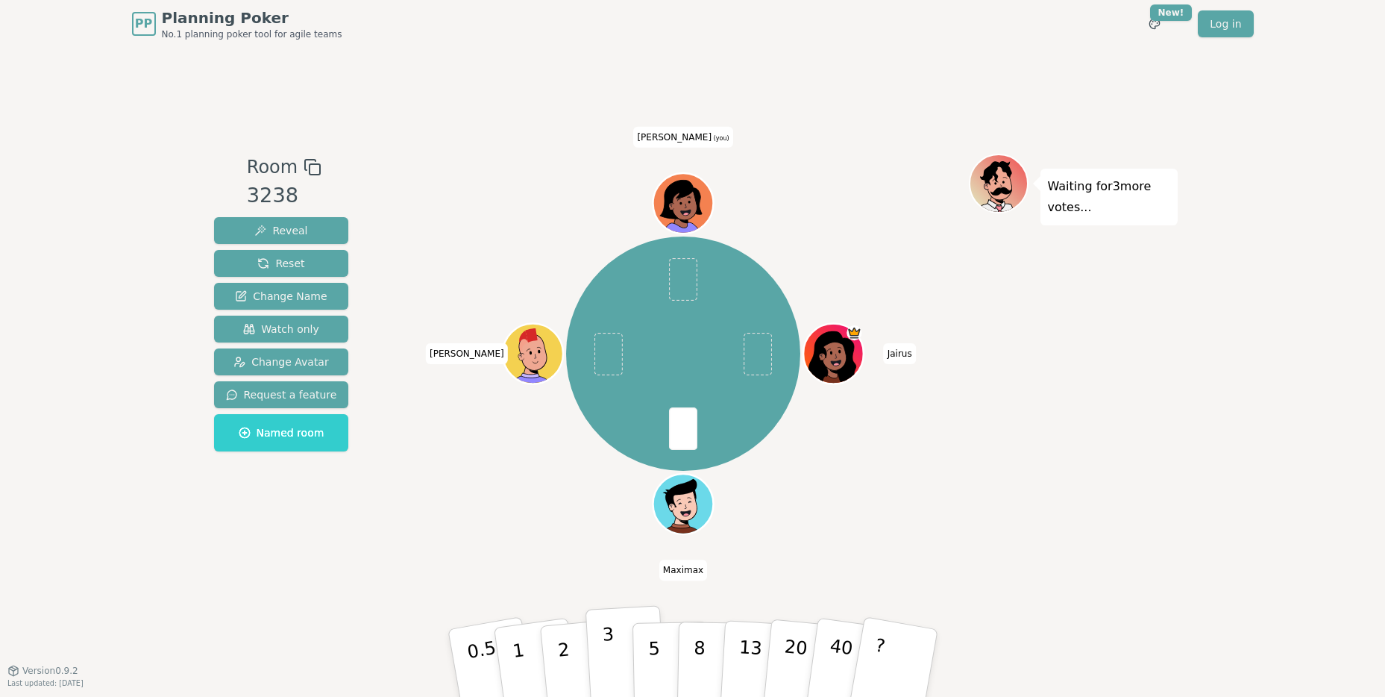
click at [618, 665] on button "3" at bounding box center [625, 663] width 81 height 116
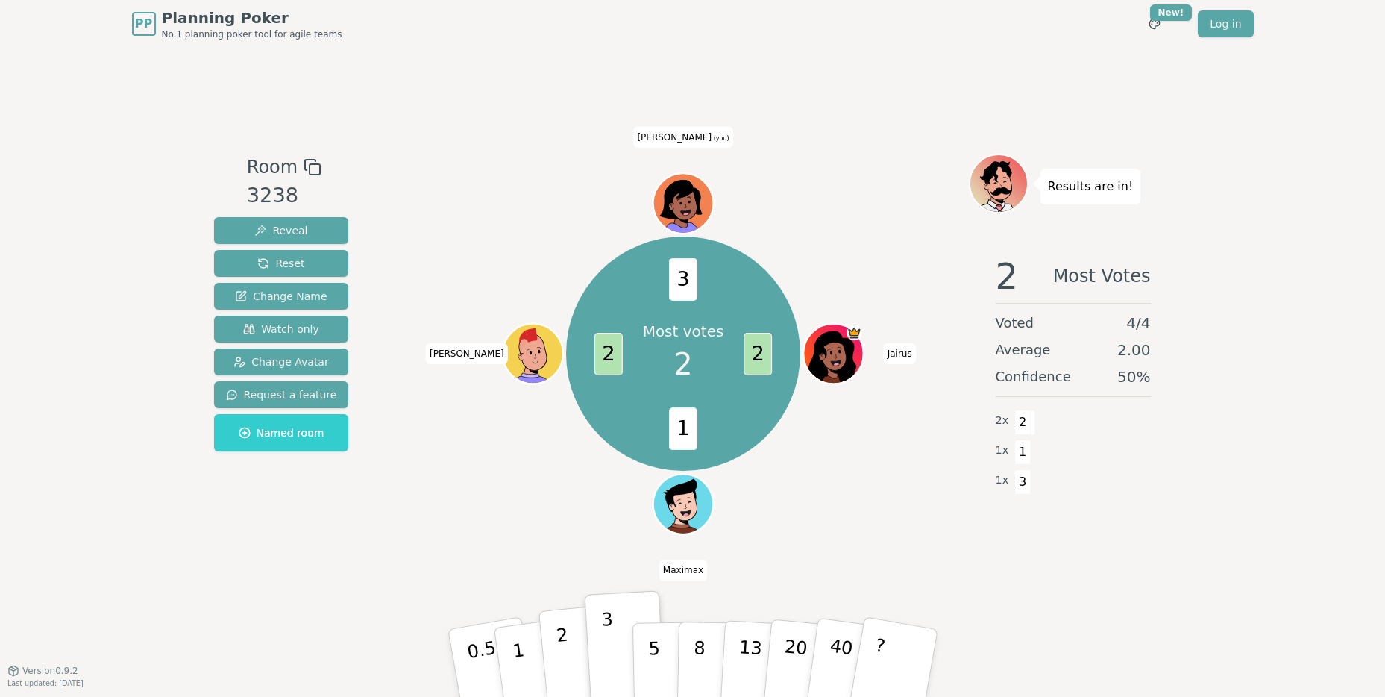
click at [561, 639] on p "2" at bounding box center [564, 664] width 19 height 81
